Goal: Transaction & Acquisition: Register for event/course

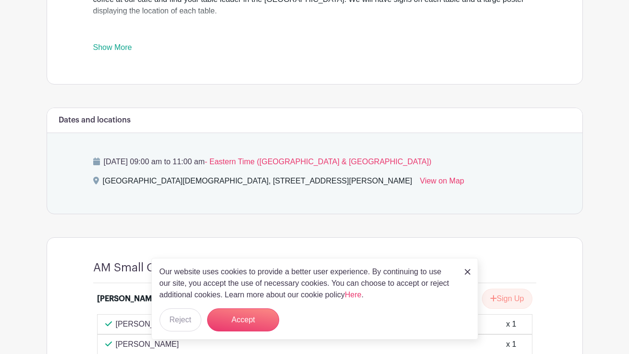
scroll to position [504, 0]
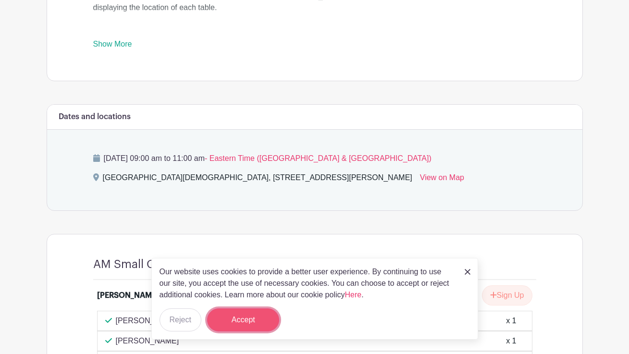
click at [236, 322] on button "Accept" at bounding box center [243, 320] width 72 height 23
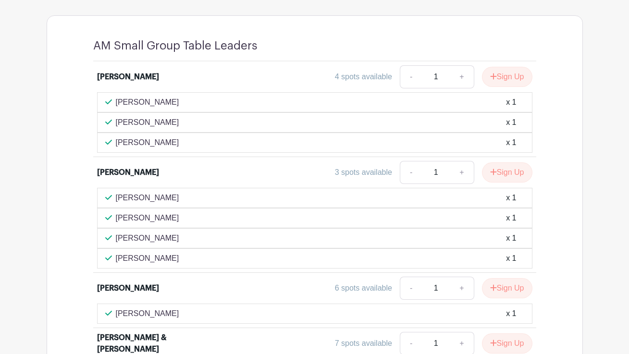
scroll to position [726, 0]
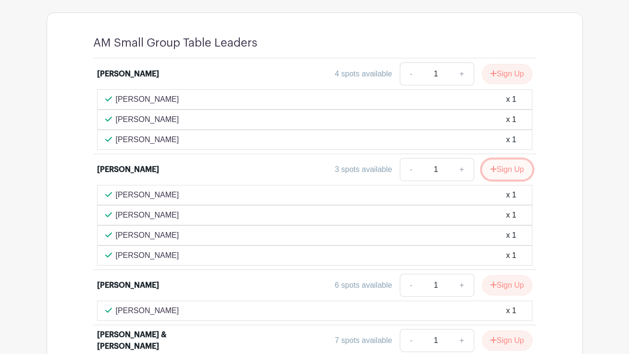
click at [504, 168] on button "Sign Up" at bounding box center [507, 170] width 50 height 20
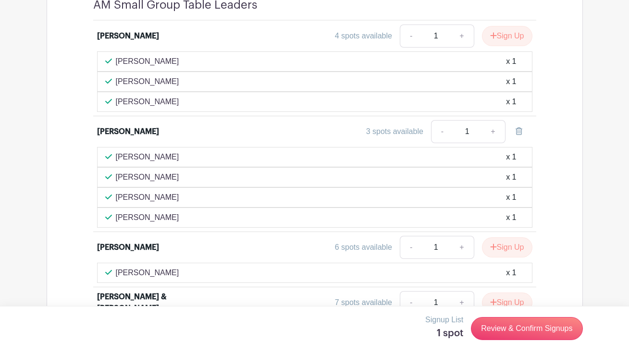
scroll to position [763, 0]
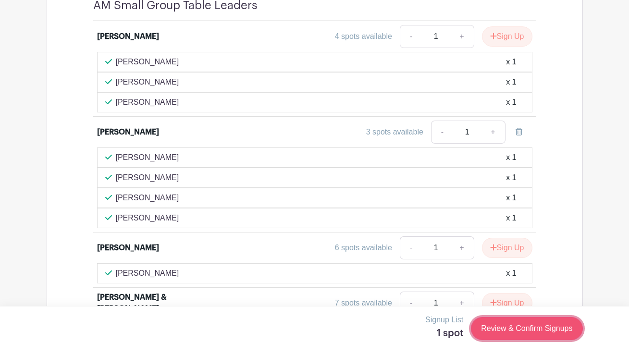
click at [506, 330] on link "Review & Confirm Signups" at bounding box center [527, 328] width 112 height 23
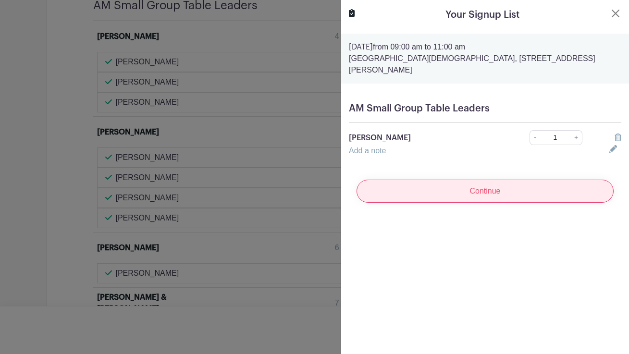
click at [485, 184] on input "Continue" at bounding box center [485, 191] width 257 height 23
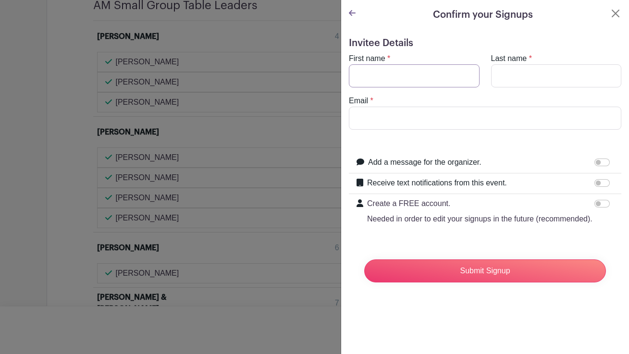
click at [426, 76] on input "First name" at bounding box center [414, 75] width 131 height 23
type input "[PERSON_NAME]"
type input "[EMAIL_ADDRESS][DOMAIN_NAME]"
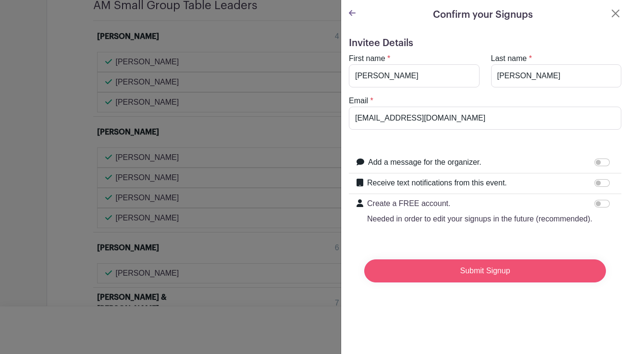
click at [456, 274] on input "Submit Signup" at bounding box center [485, 271] width 242 height 23
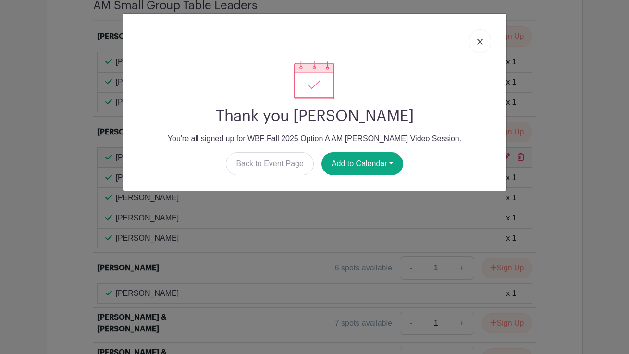
click at [481, 40] on img at bounding box center [480, 42] width 6 height 6
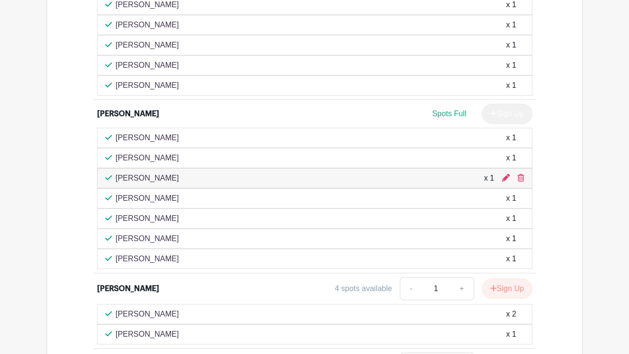
scroll to position [820, 0]
